Goal: Browse casually: Explore the website without a specific task or goal

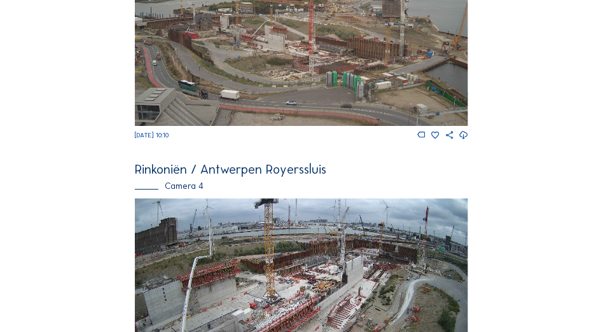
scroll to position [1080, 0]
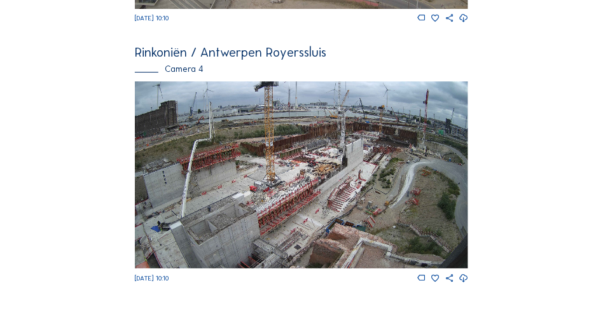
click at [296, 193] on img at bounding box center [301, 175] width 333 height 188
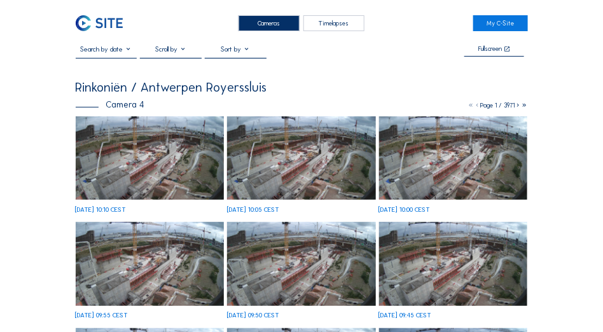
click at [97, 157] on img at bounding box center [150, 157] width 149 height 83
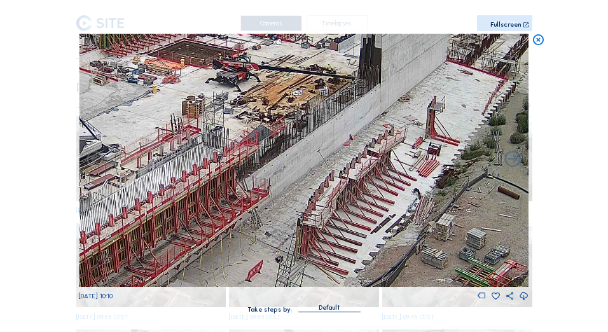
drag, startPoint x: 371, startPoint y: 220, endPoint x: 33, endPoint y: 233, distance: 338.1
click at [33, 233] on div "Scroll to travel through time | Press 'Alt' Button + Scroll to Zoom | Click and…" at bounding box center [304, 166] width 608 height 332
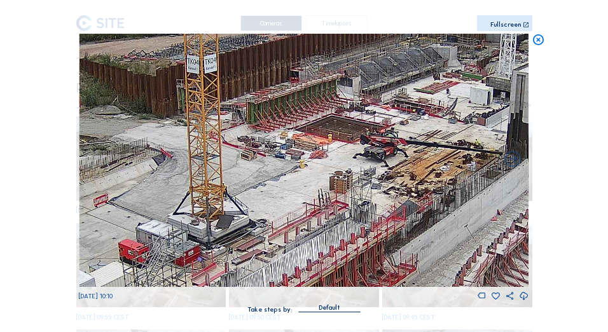
drag, startPoint x: 216, startPoint y: 111, endPoint x: 470, endPoint y: 193, distance: 266.8
click at [473, 187] on img at bounding box center [304, 160] width 450 height 253
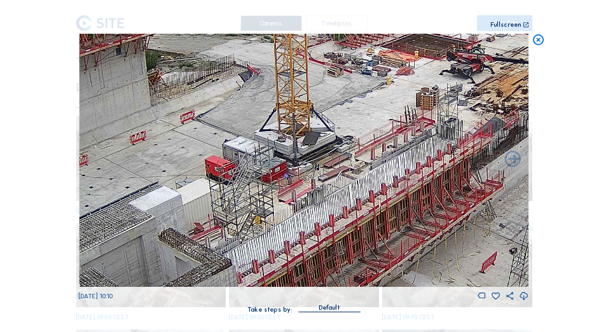
drag, startPoint x: 202, startPoint y: 145, endPoint x: 284, endPoint y: 59, distance: 118.8
click at [284, 59] on img at bounding box center [304, 160] width 450 height 253
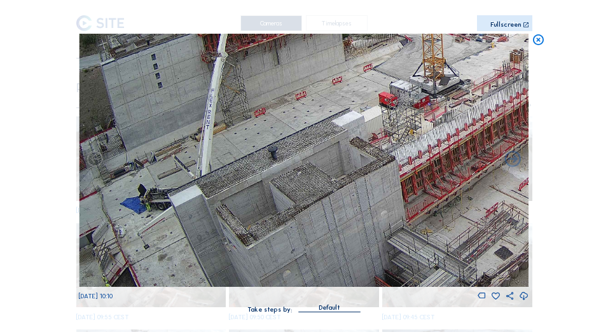
drag, startPoint x: 159, startPoint y: 180, endPoint x: 321, endPoint y: 121, distance: 172.1
click at [321, 121] on img at bounding box center [304, 160] width 450 height 253
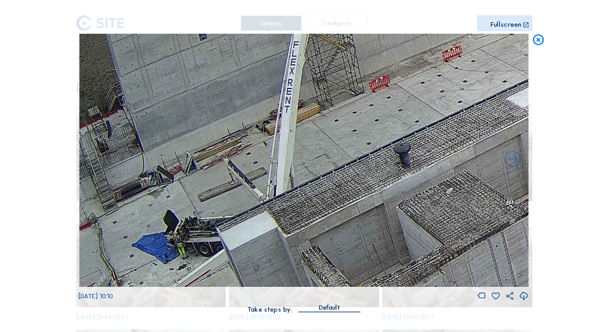
drag, startPoint x: 174, startPoint y: 206, endPoint x: 311, endPoint y: 319, distance: 178.1
click at [311, 319] on div "[DATE] 10:10 Take steps by: Default" at bounding box center [304, 180] width 450 height 292
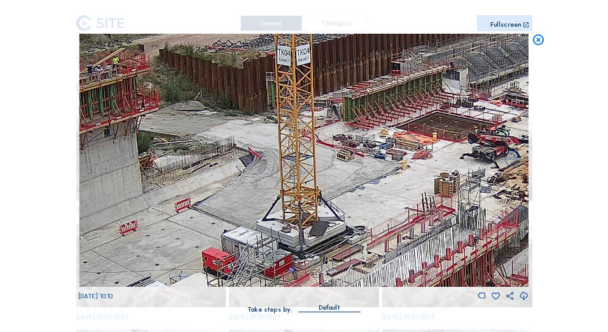
drag, startPoint x: 435, startPoint y: 163, endPoint x: 121, endPoint y: 218, distance: 319.2
click at [94, 296] on div "[DATE] 10:10" at bounding box center [304, 168] width 450 height 269
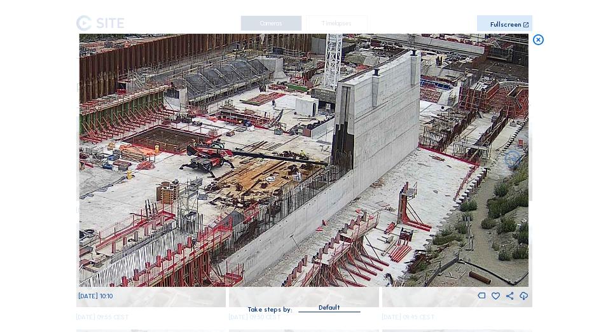
drag, startPoint x: 302, startPoint y: 129, endPoint x: 168, endPoint y: 142, distance: 134.9
click at [168, 142] on img at bounding box center [304, 160] width 450 height 253
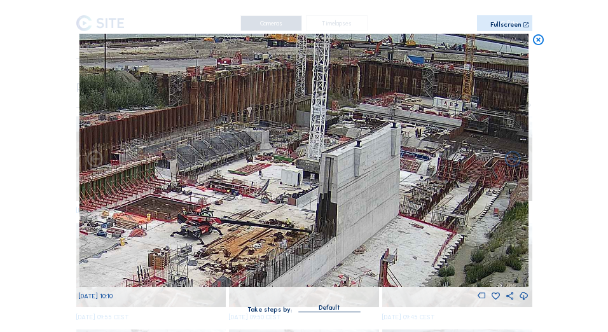
drag, startPoint x: 381, startPoint y: 155, endPoint x: 314, endPoint y: 199, distance: 80.5
click at [314, 199] on img at bounding box center [304, 160] width 450 height 253
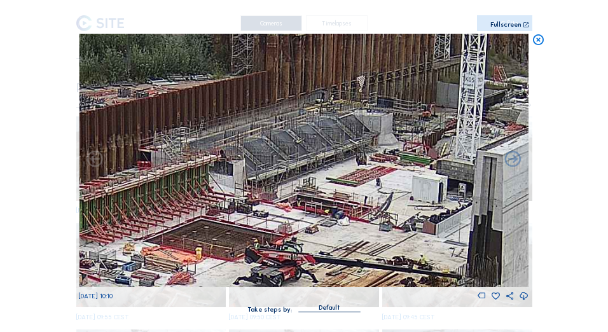
drag, startPoint x: 181, startPoint y: 168, endPoint x: 251, endPoint y: 175, distance: 70.3
click at [251, 175] on img at bounding box center [304, 160] width 450 height 253
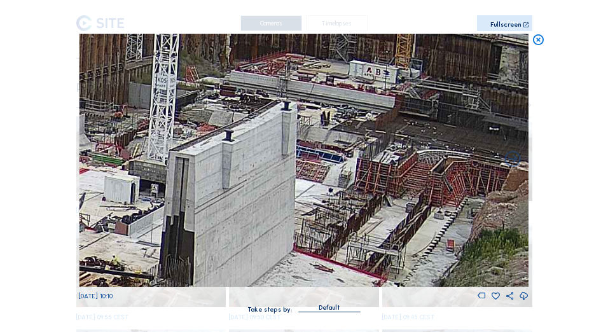
drag, startPoint x: 418, startPoint y: 74, endPoint x: 111, endPoint y: 71, distance: 306.7
click at [111, 71] on img at bounding box center [304, 160] width 450 height 253
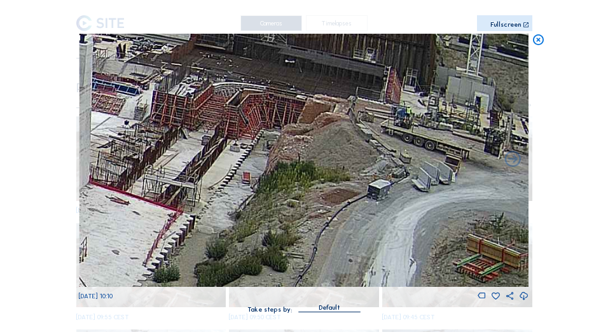
drag, startPoint x: 373, startPoint y: 192, endPoint x: 169, endPoint y: 125, distance: 215.1
click at [169, 125] on img at bounding box center [304, 160] width 450 height 253
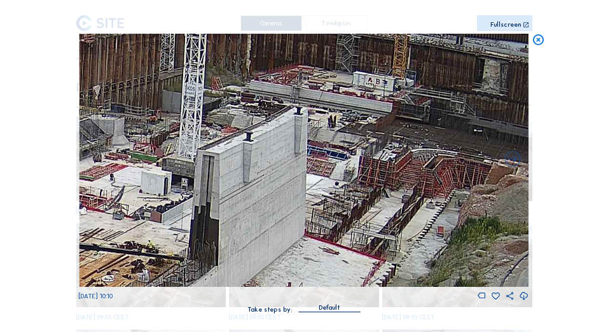
drag, startPoint x: 411, startPoint y: 132, endPoint x: 542, endPoint y: 192, distance: 144.1
click at [542, 192] on div "Scroll to travel through time | Press 'Alt' Button + Scroll to Zoom | Click and…" at bounding box center [304, 166] width 608 height 332
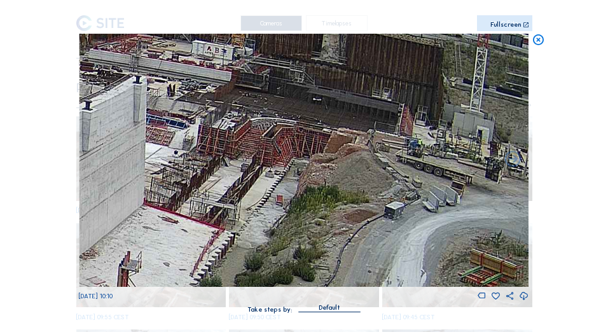
drag, startPoint x: 336, startPoint y: 186, endPoint x: 175, endPoint y: 155, distance: 164.0
click at [175, 155] on img at bounding box center [304, 160] width 450 height 253
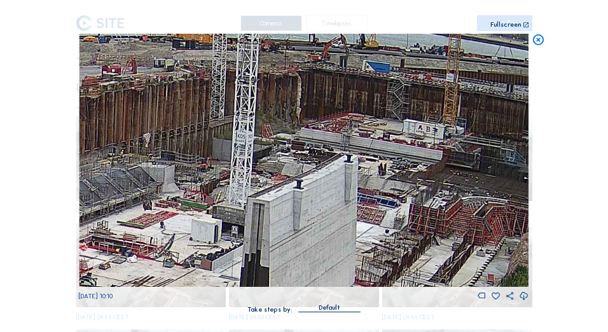
drag, startPoint x: 472, startPoint y: 155, endPoint x: 534, endPoint y: 234, distance: 100.2
click at [534, 234] on div "Scroll to travel through time | Press 'Alt' Button + Scroll to Zoom | Click and…" at bounding box center [304, 166] width 608 height 332
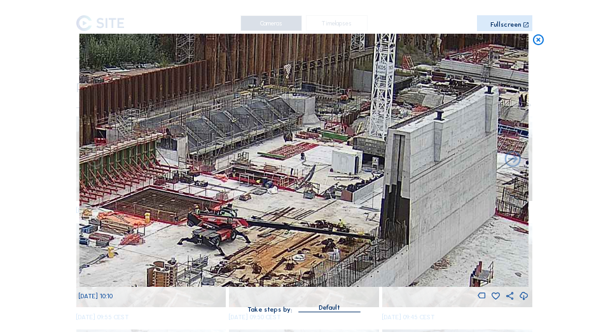
drag, startPoint x: 275, startPoint y: 181, endPoint x: 415, endPoint y: 113, distance: 156.5
click at [415, 113] on img at bounding box center [304, 160] width 450 height 253
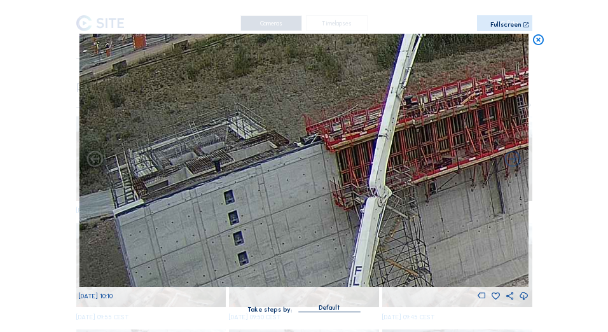
drag, startPoint x: 143, startPoint y: 102, endPoint x: 317, endPoint y: 142, distance: 178.1
click at [317, 142] on img at bounding box center [304, 160] width 450 height 253
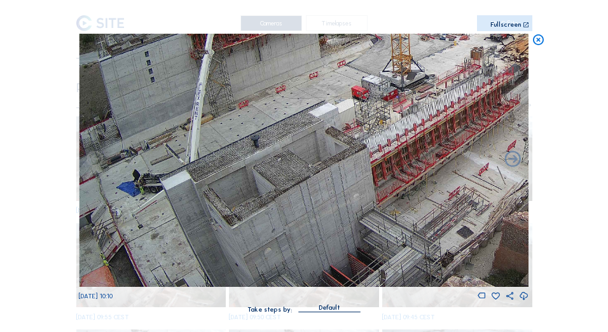
drag, startPoint x: 230, startPoint y: 225, endPoint x: 464, endPoint y: 71, distance: 280.2
click at [464, 71] on img at bounding box center [304, 160] width 450 height 253
